Goal: Information Seeking & Learning: Learn about a topic

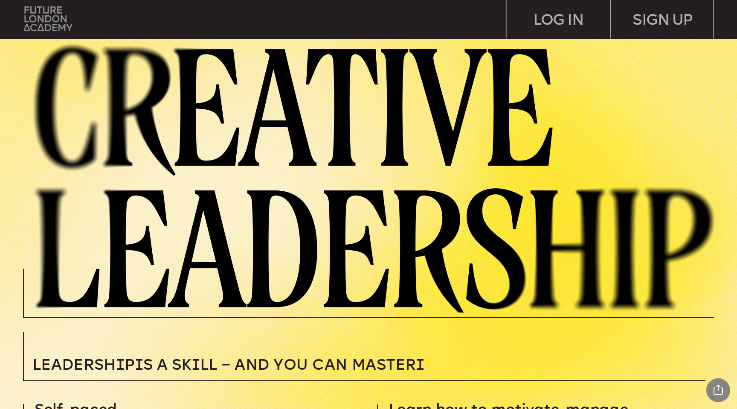
click at [60, 12] on img at bounding box center [48, 18] width 48 height 24
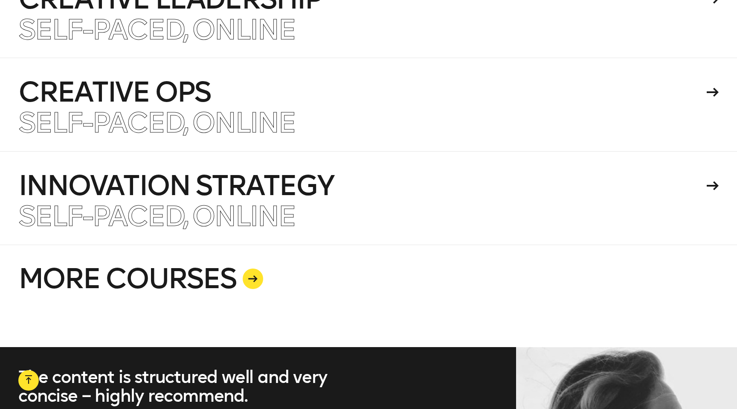
scroll to position [2252, 0]
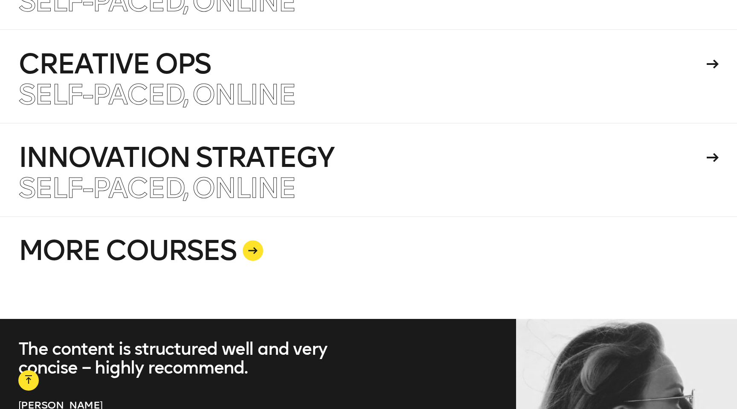
click at [243, 240] on div at bounding box center [253, 250] width 20 height 20
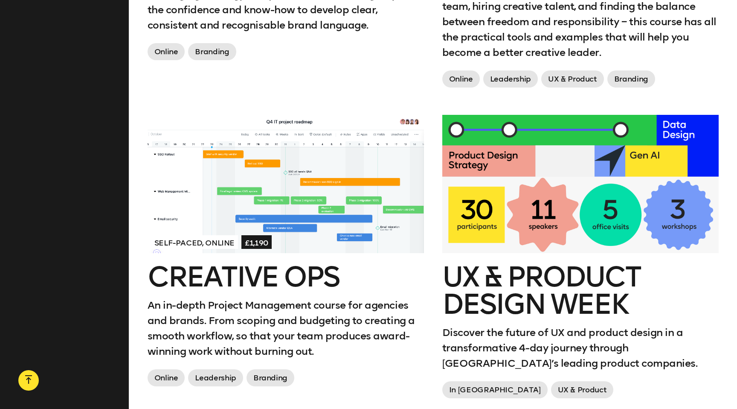
scroll to position [1385, 0]
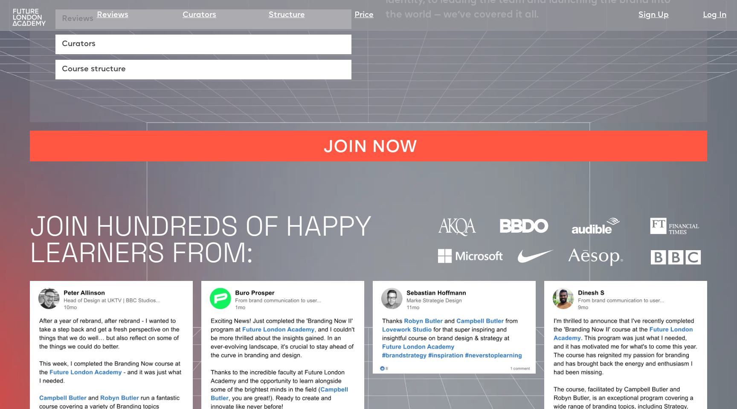
scroll to position [696, 0]
